Goal: Find specific page/section: Find specific page/section

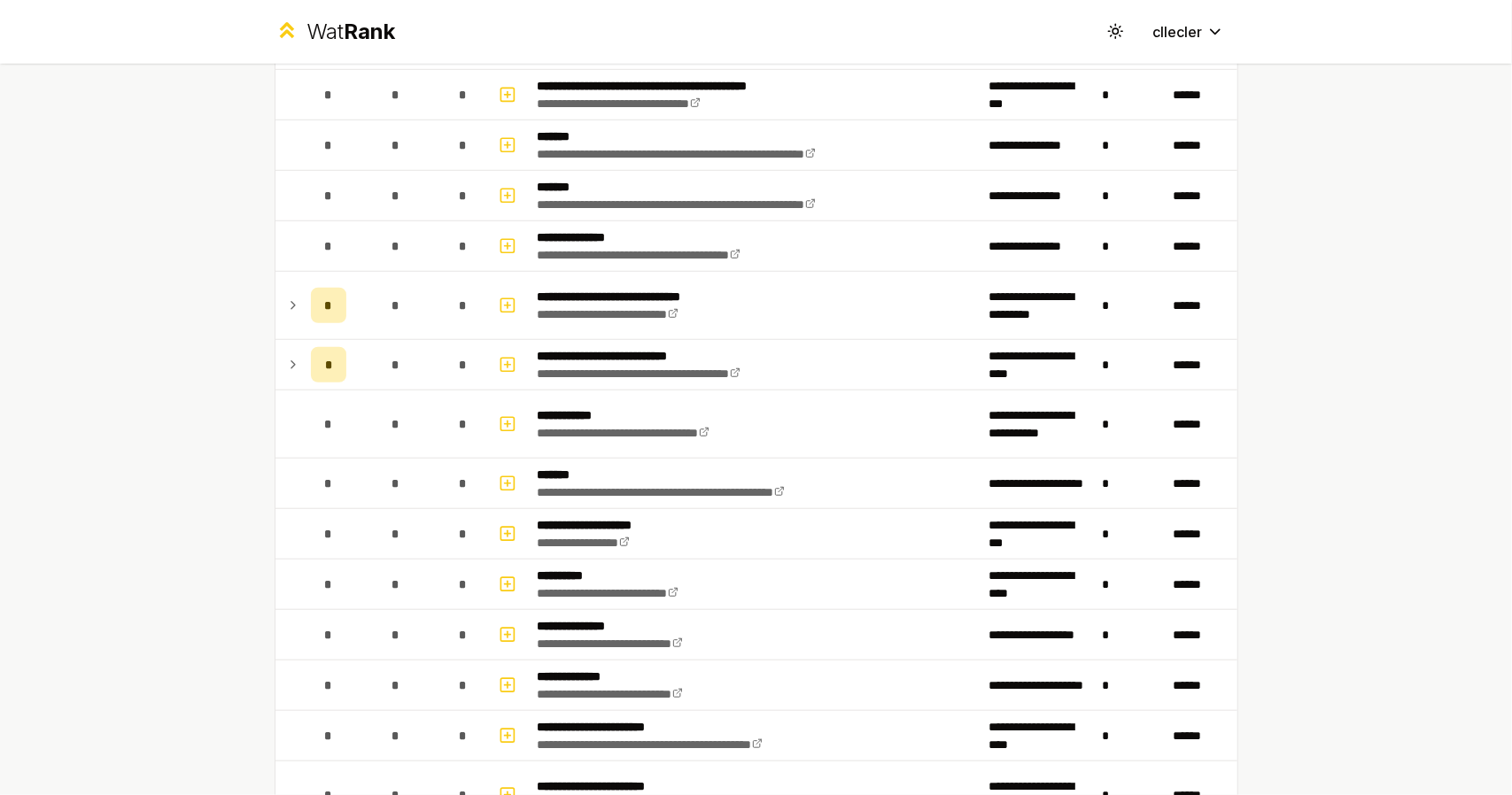
scroll to position [797, 0]
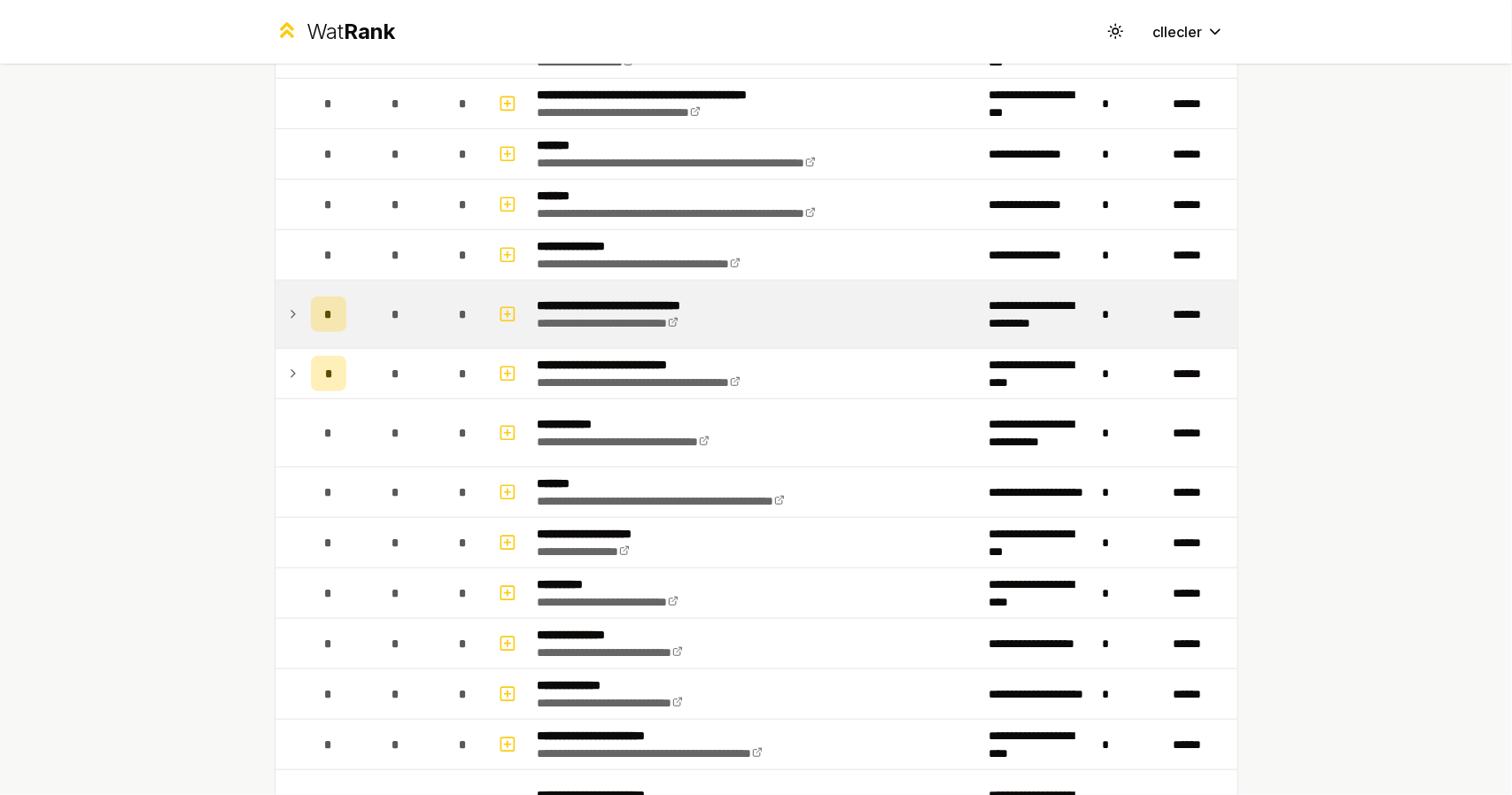
click at [286, 308] on icon at bounding box center [293, 315] width 14 height 22
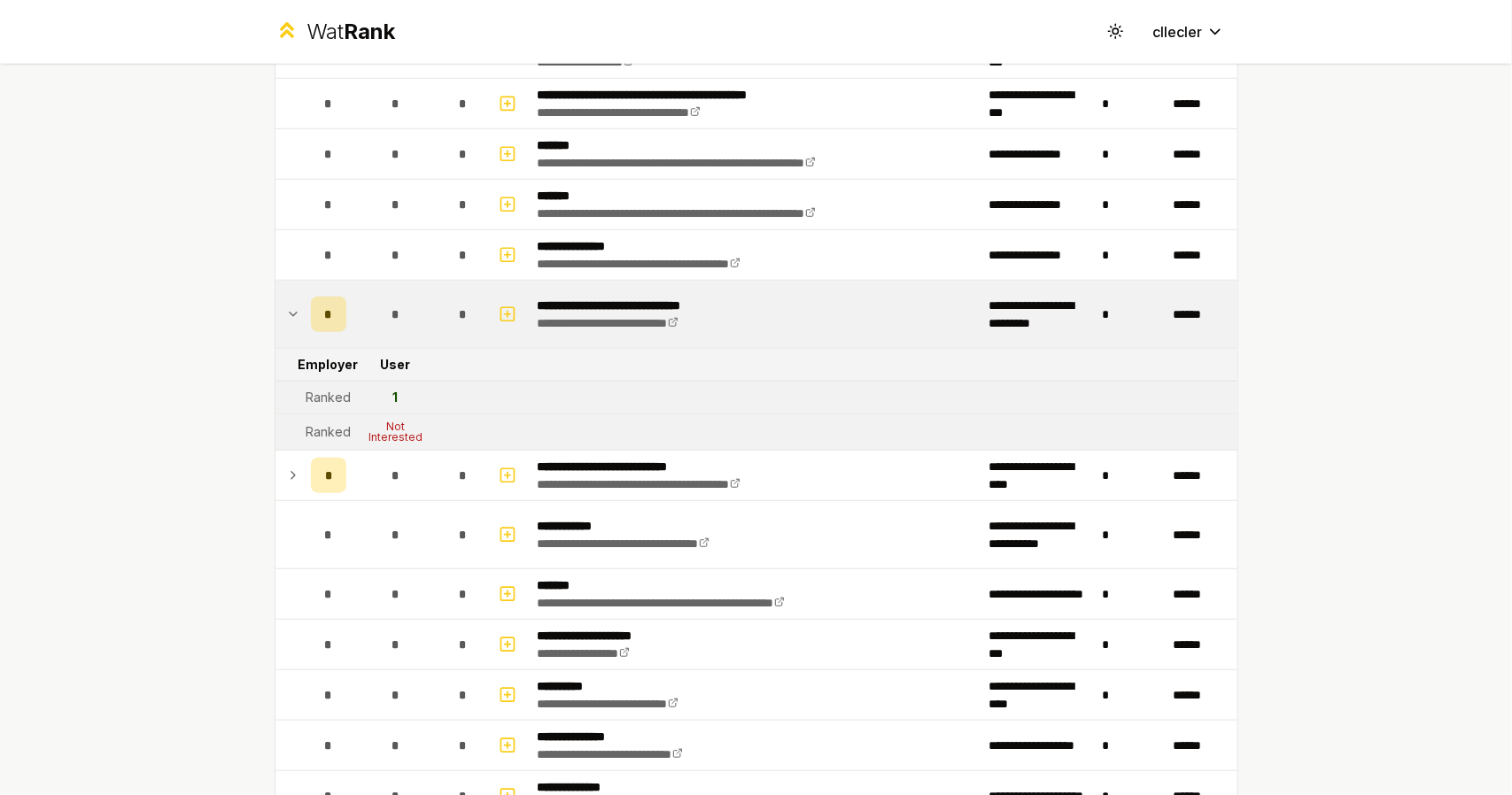
click at [290, 313] on icon at bounding box center [293, 315] width 7 height 4
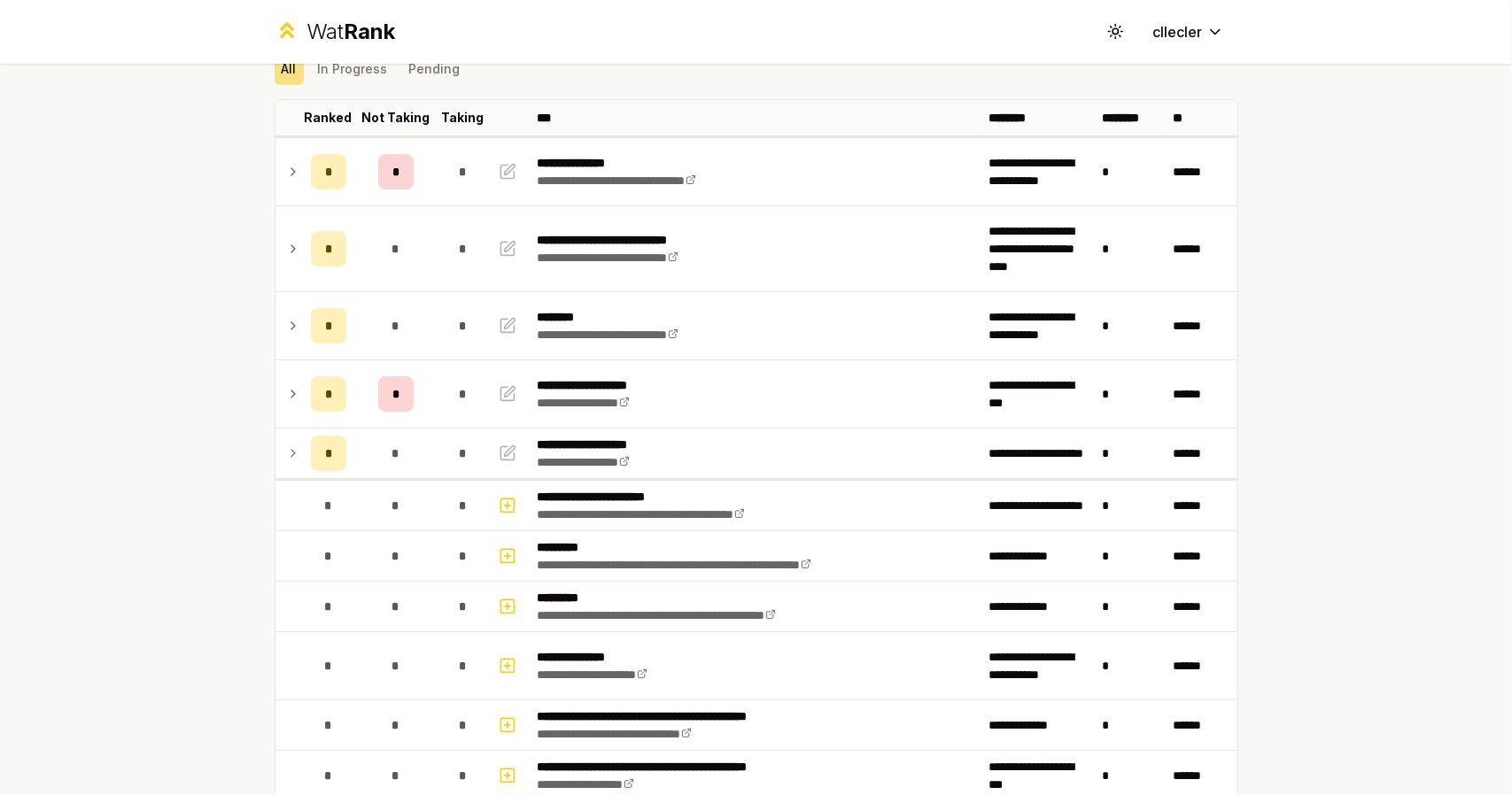
scroll to position [0, 0]
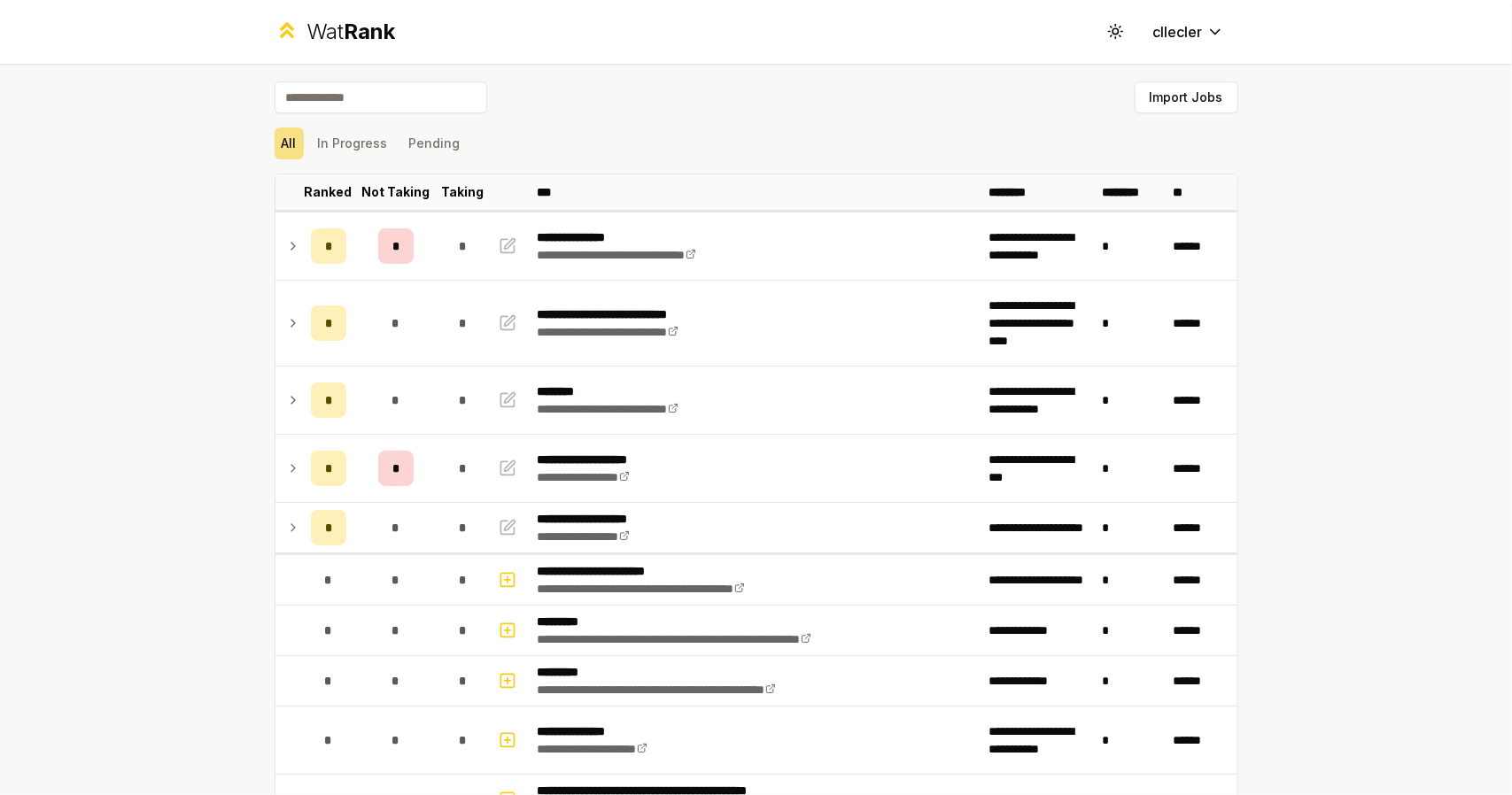
click at [748, 125] on div "All In Progress Pending" at bounding box center [756, 143] width 964 height 46
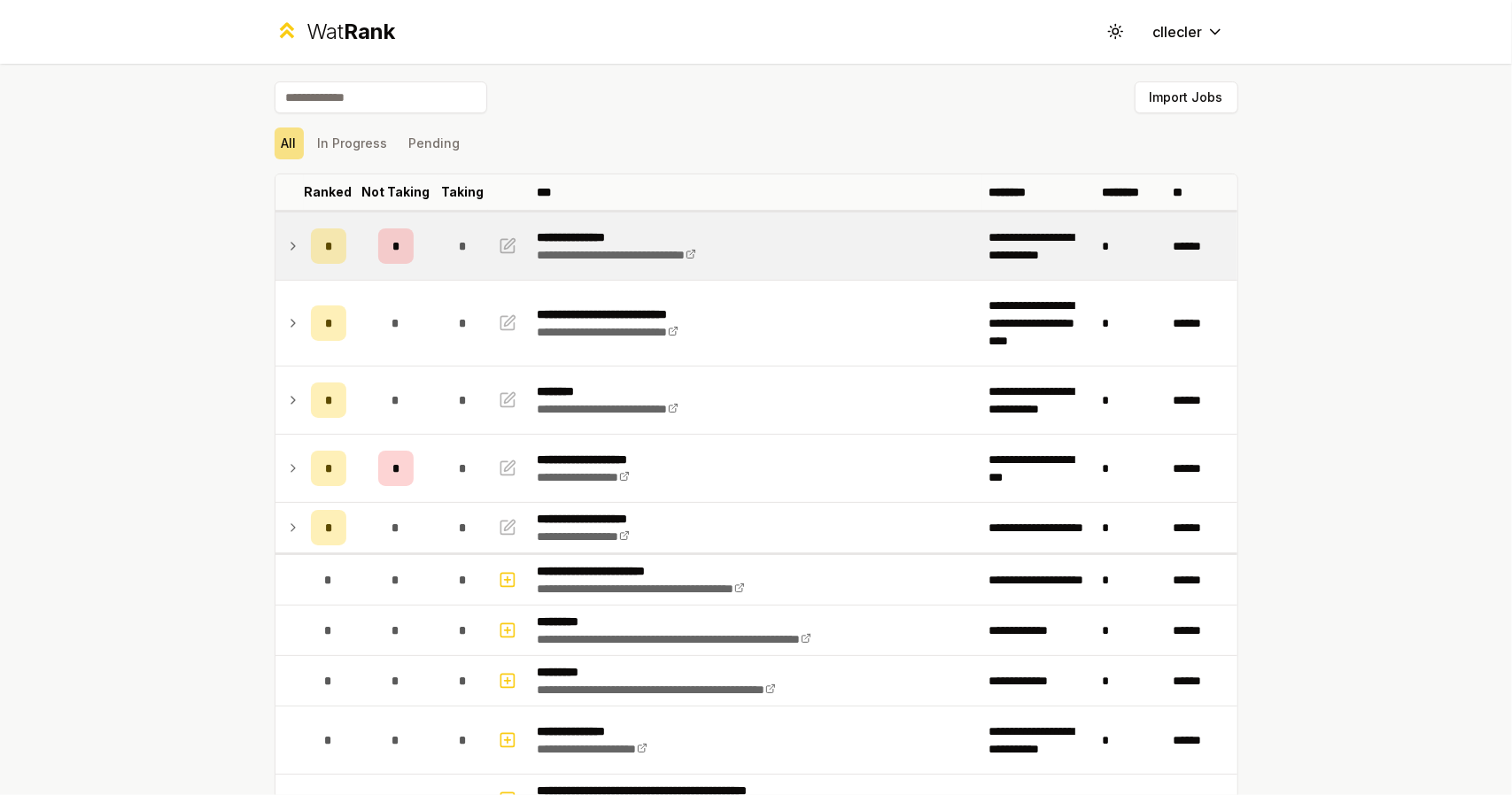
click at [286, 249] on icon at bounding box center [293, 246] width 14 height 22
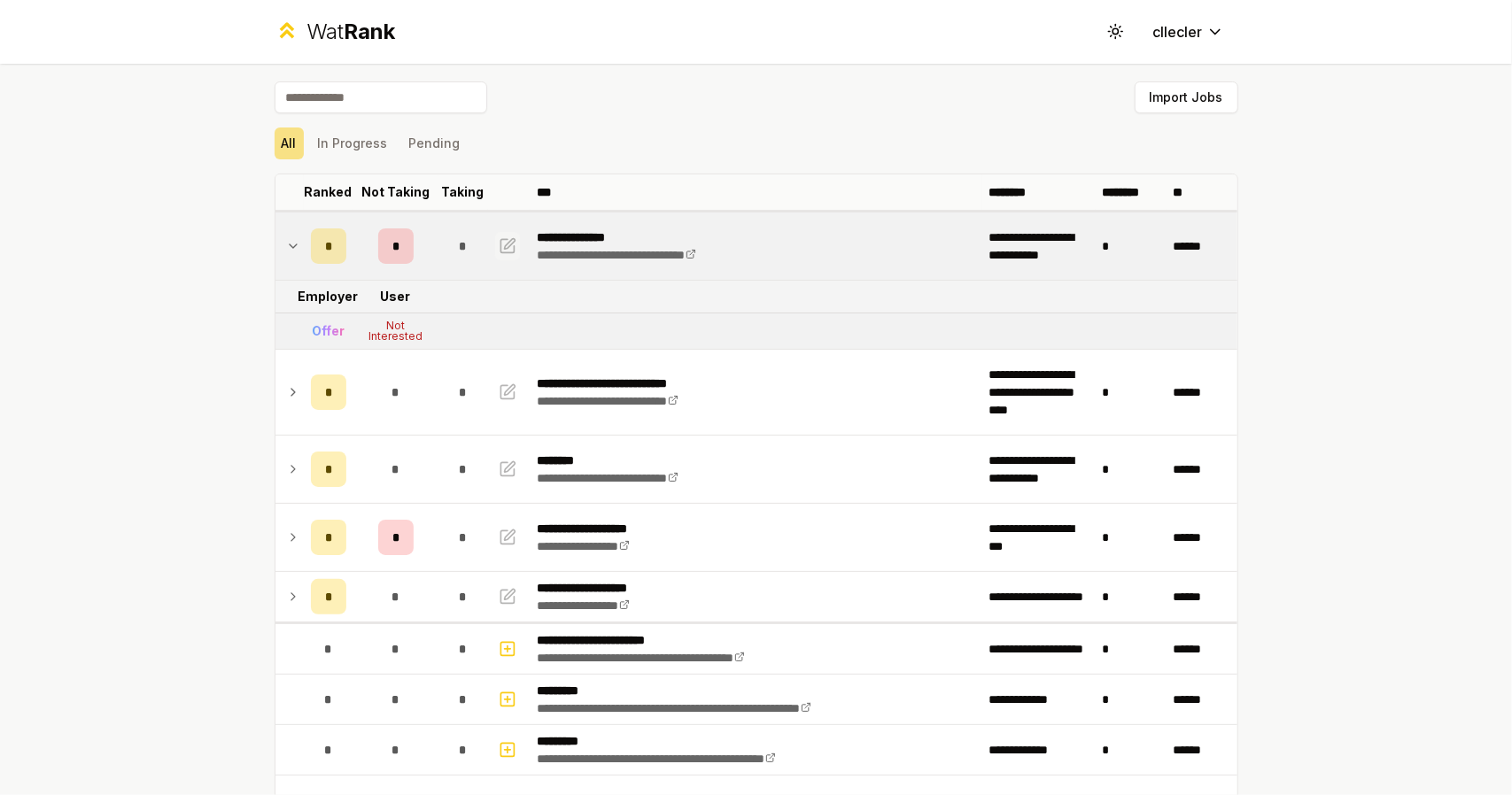
click at [508, 243] on icon "button" at bounding box center [508, 246] width 18 height 22
select select
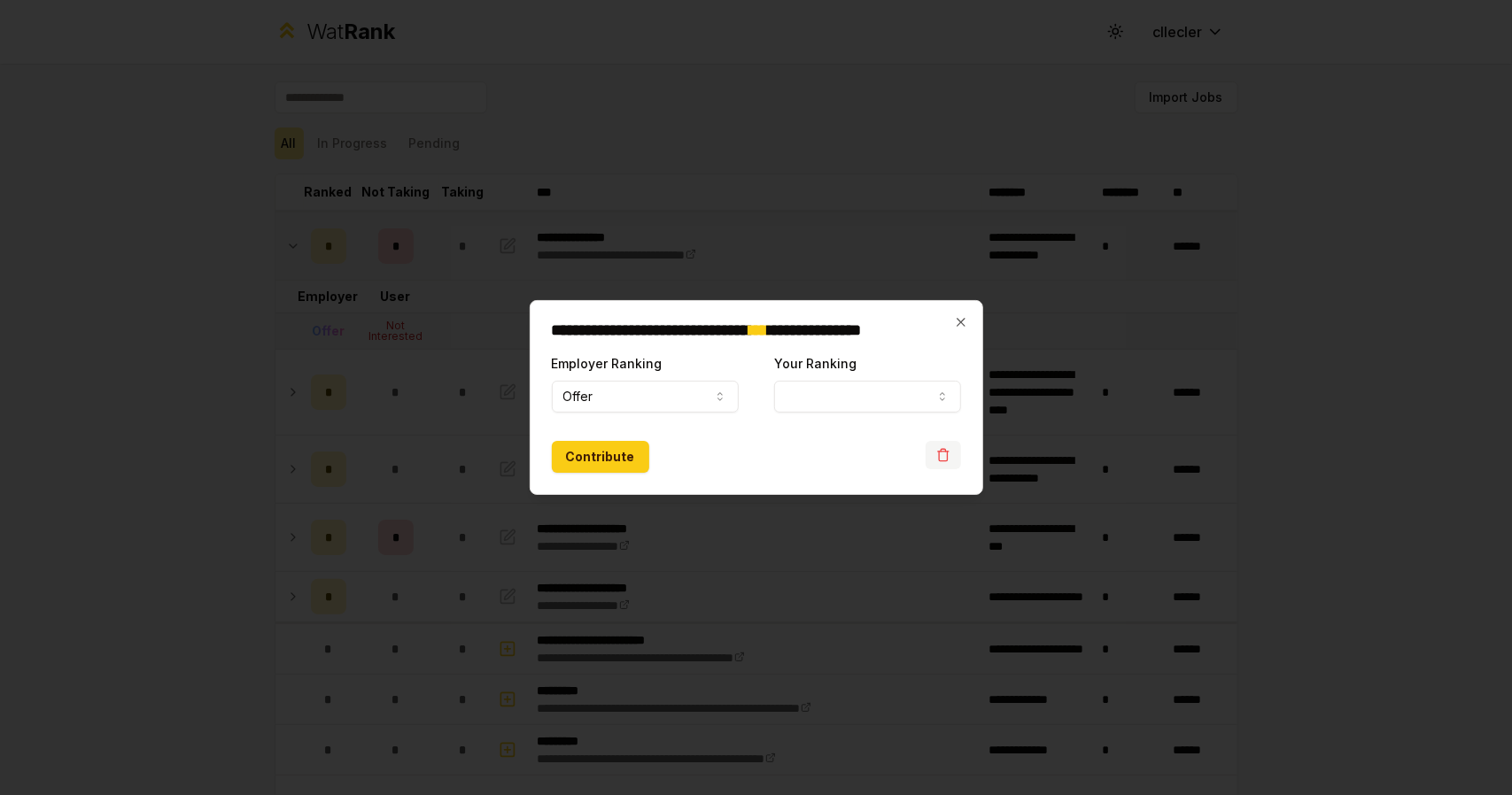
click at [944, 459] on icon "button" at bounding box center [943, 455] width 14 height 14
